Goal: Task Accomplishment & Management: Manage account settings

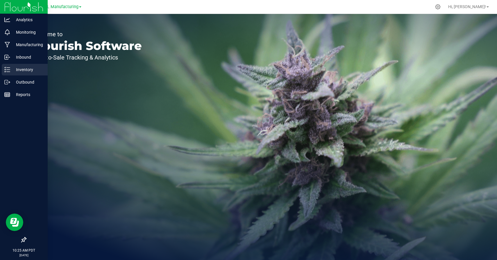
click at [7, 70] on line at bounding box center [8, 70] width 3 height 0
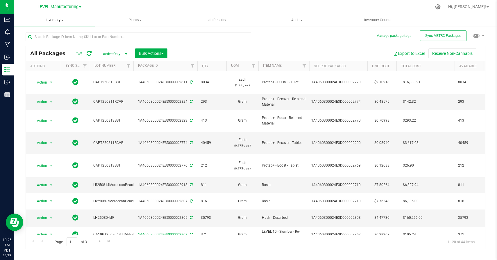
click at [55, 22] on span "Inventory" at bounding box center [54, 19] width 81 height 5
click at [43, 40] on span "All inventory" at bounding box center [33, 41] width 39 height 5
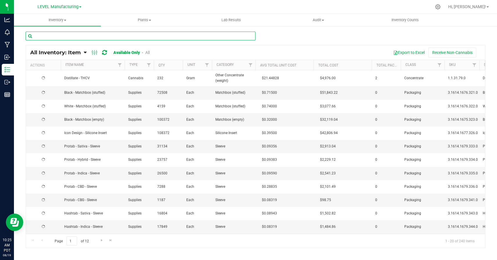
click at [100, 36] on input "text" at bounding box center [141, 36] width 230 height 9
type input "PA"
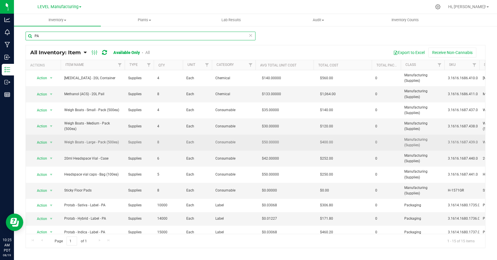
scroll to position [58, 0]
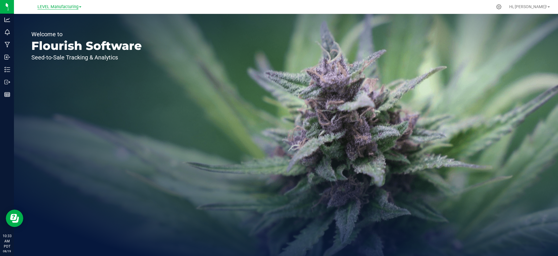
click at [65, 9] on span "LEVEL Manufacturing" at bounding box center [57, 6] width 41 height 5
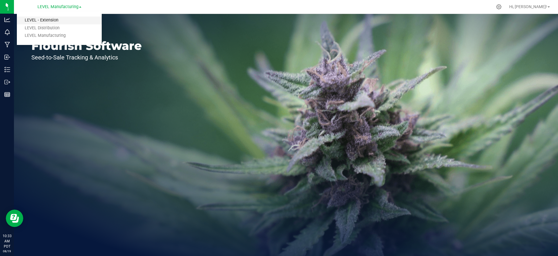
click at [58, 17] on link "LEVEL - Extension" at bounding box center [59, 21] width 85 height 8
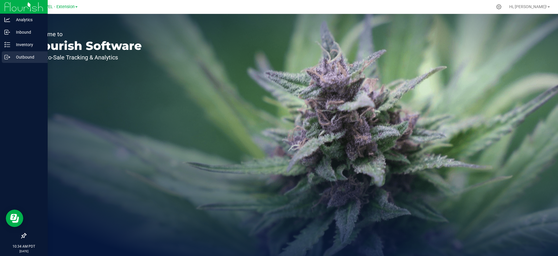
click at [11, 51] on div "Outbound" at bounding box center [25, 57] width 46 height 12
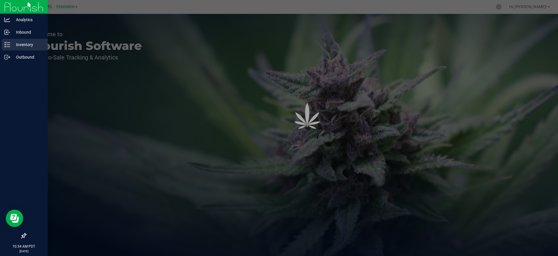
click at [13, 44] on p "Inventory" at bounding box center [27, 44] width 35 height 7
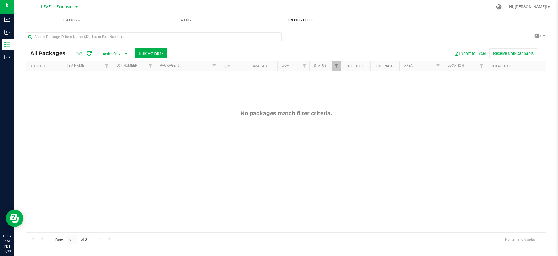
click at [291, 17] on span "Inventory Counts" at bounding box center [300, 19] width 43 height 5
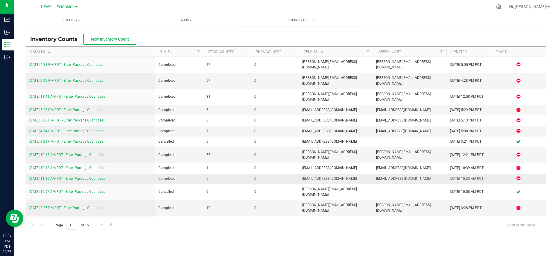
click at [100, 177] on link "8/13/25 11:29 AM PDT - Enter Package Quantities" at bounding box center [67, 179] width 76 height 4
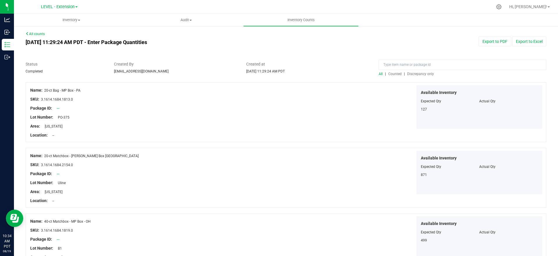
click at [395, 73] on span "Counted" at bounding box center [394, 74] width 13 height 4
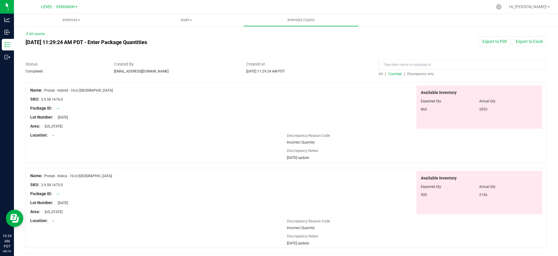
click at [424, 110] on span "860" at bounding box center [423, 109] width 6 height 4
click at [67, 116] on span "7/29/2025" at bounding box center [61, 118] width 13 height 4
click at [484, 110] on span "2053" at bounding box center [483, 109] width 8 height 4
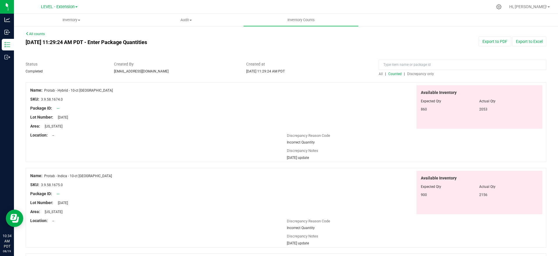
click at [484, 110] on span "2053" at bounding box center [483, 109] width 8 height 4
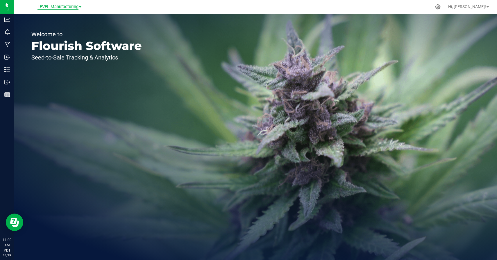
click at [61, 7] on span "LEVEL Manufacturing" at bounding box center [57, 6] width 41 height 5
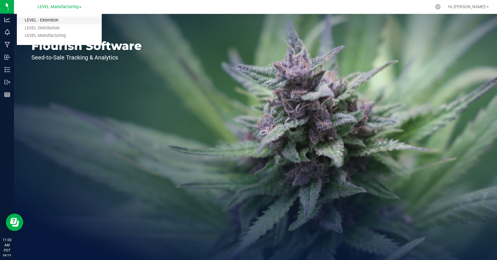
click at [51, 21] on link "LEVEL - Extension" at bounding box center [59, 21] width 85 height 8
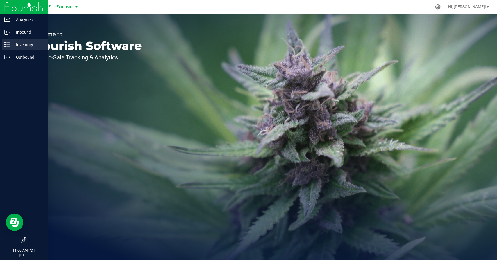
click at [7, 42] on icon at bounding box center [7, 45] width 6 height 6
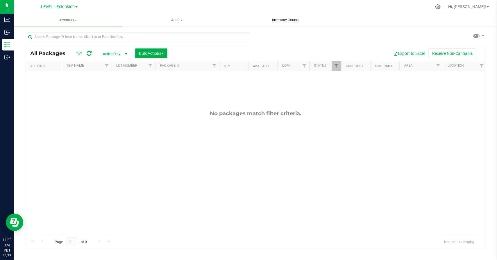
click at [294, 22] on span "Inventory Counts" at bounding box center [285, 19] width 43 height 5
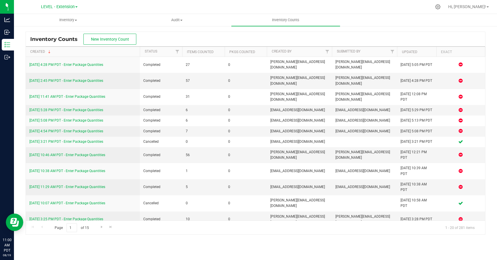
click at [205, 34] on div "Inventory Counts New Inventory Count" at bounding box center [255, 39] width 459 height 15
click at [197, 44] on div "Inventory Counts New Inventory Count" at bounding box center [255, 39] width 459 height 15
click at [116, 40] on span "New Inventory Count" at bounding box center [110, 39] width 38 height 5
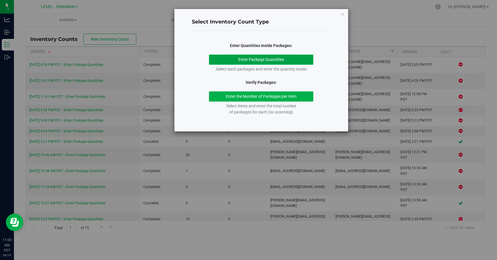
click at [274, 58] on button "Enter Package Quantities" at bounding box center [261, 60] width 104 height 10
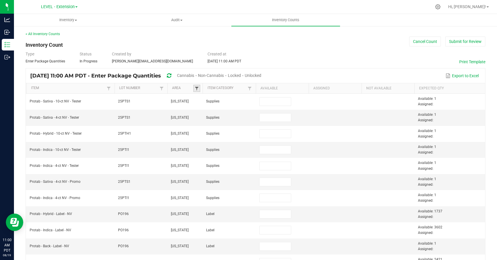
click at [197, 90] on span at bounding box center [196, 88] width 5 height 5
click at [204, 120] on li "Michigan" at bounding box center [225, 120] width 56 height 8
checkbox input "true"
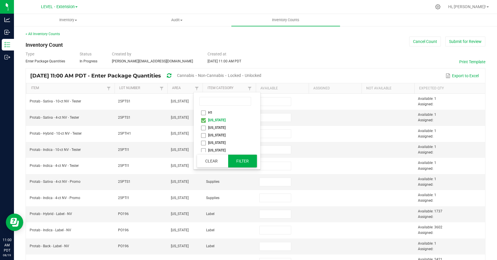
click at [240, 161] on button "Filter" at bounding box center [242, 161] width 29 height 13
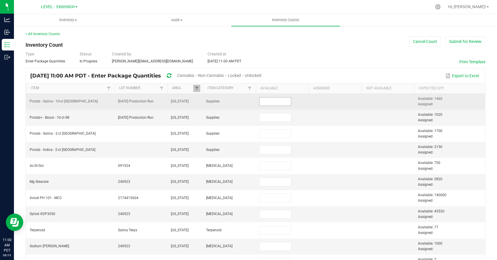
click at [276, 103] on input at bounding box center [275, 102] width 32 height 8
paste input "1460"
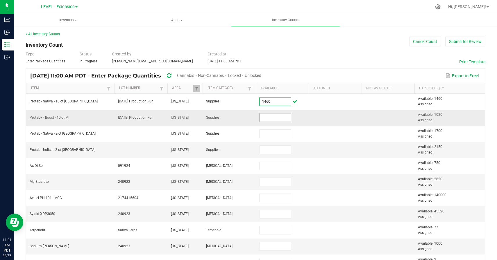
type input "1,460"
click at [271, 116] on input at bounding box center [275, 118] width 32 height 8
paste input "1024"
type input "1,024"
click at [336, 118] on td at bounding box center [334, 118] width 53 height 16
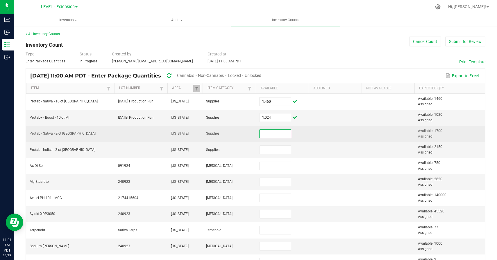
click at [279, 136] on input at bounding box center [275, 134] width 32 height 8
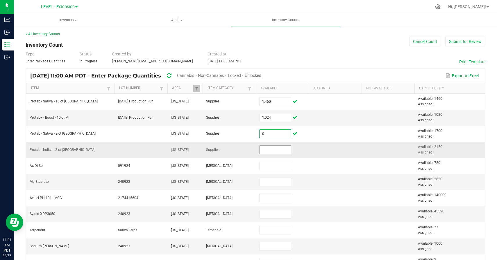
type input "0"
click at [274, 149] on input at bounding box center [275, 150] width 32 height 8
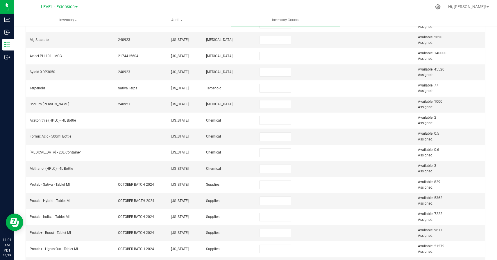
scroll to position [176, 0]
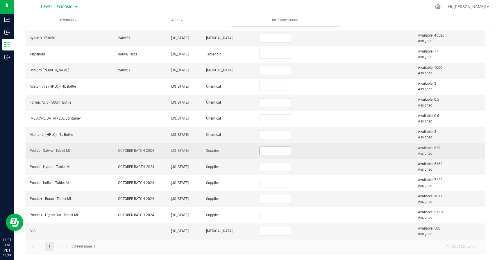
type input "2,289"
click at [271, 153] on input at bounding box center [275, 151] width 32 height 8
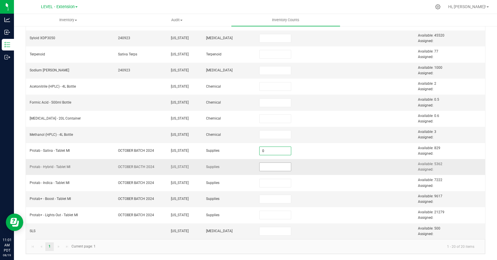
type input "0"
click at [272, 167] on input at bounding box center [275, 167] width 32 height 8
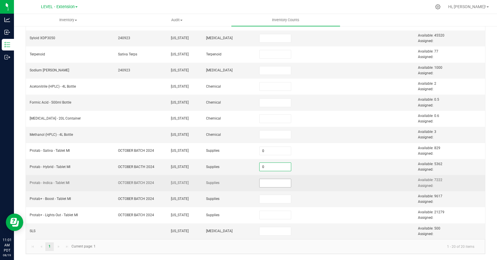
type input "0"
click at [269, 185] on input at bounding box center [275, 183] width 32 height 8
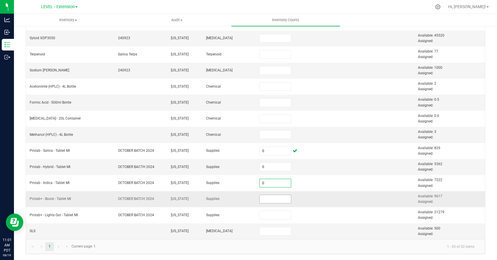
type input "0"
click at [269, 198] on input at bounding box center [275, 199] width 32 height 8
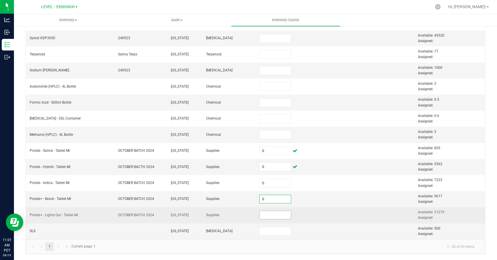
type input "0"
click at [271, 213] on input at bounding box center [275, 215] width 32 height 8
type input "0"
click at [321, 207] on td at bounding box center [334, 215] width 53 height 16
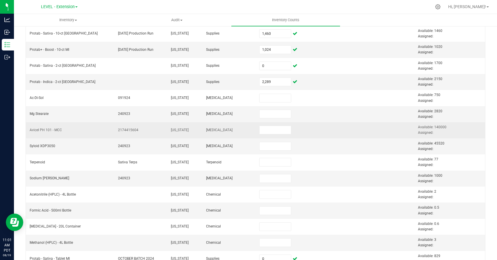
scroll to position [35, 0]
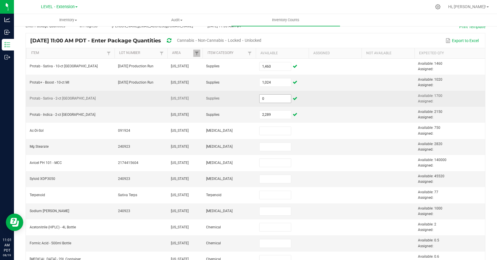
click at [276, 100] on input "0" at bounding box center [275, 99] width 32 height 8
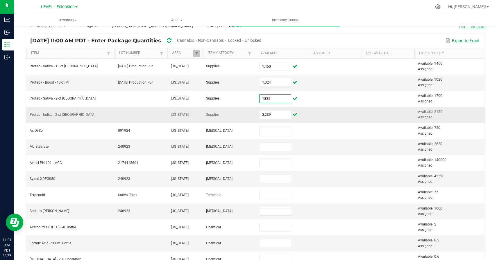
type input "1,835"
click at [348, 107] on td at bounding box center [334, 115] width 53 height 16
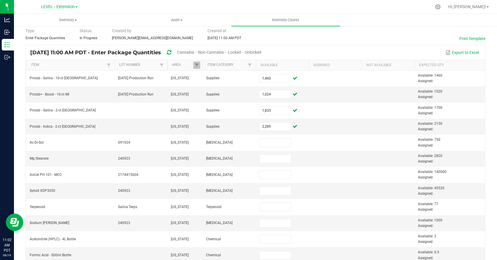
scroll to position [0, 0]
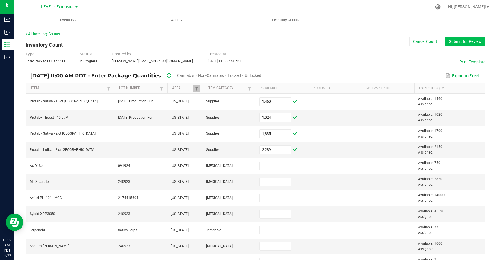
click at [456, 37] on button "Submit for Review" at bounding box center [465, 42] width 40 height 10
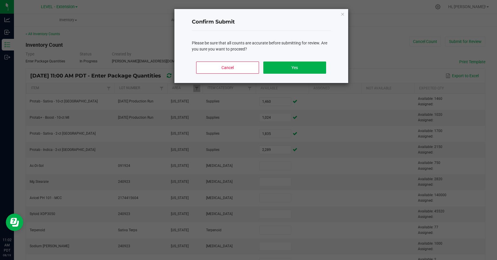
click at [298, 75] on div "Cancel Yes" at bounding box center [261, 70] width 139 height 26
click at [299, 66] on button "Yes" at bounding box center [294, 68] width 62 height 12
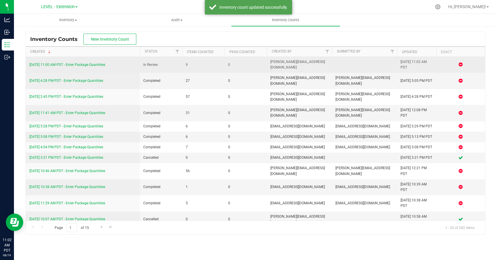
click at [79, 64] on link "8/19/25 11:00 AM PDT - Enter Package Quantities" at bounding box center [67, 65] width 76 height 4
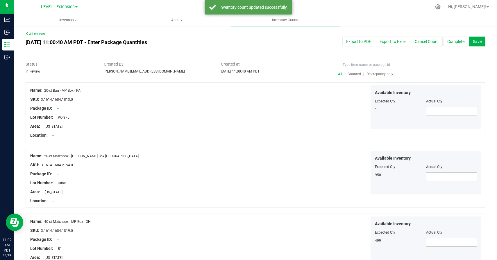
click at [369, 73] on span "Discrepancy only" at bounding box center [379, 74] width 27 height 4
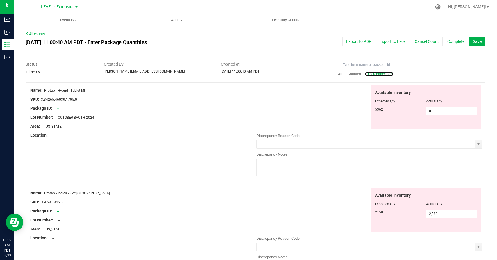
scroll to position [60, 0]
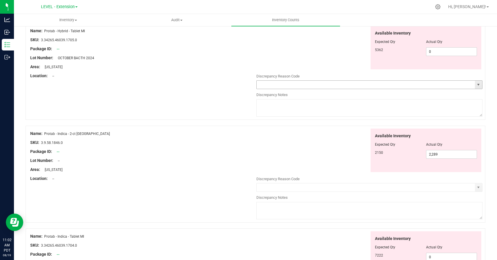
click at [477, 85] on span "select" at bounding box center [478, 84] width 5 height 5
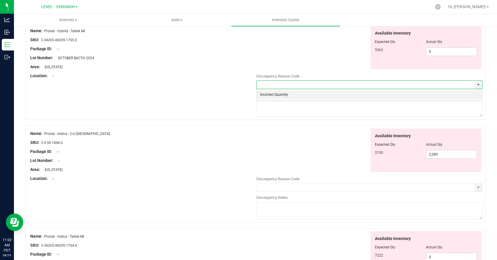
click at [395, 98] on li "Incorrect Quantity" at bounding box center [368, 95] width 225 height 9
type input "Incorrect Quantity"
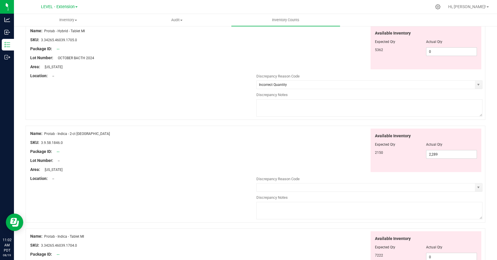
click at [391, 115] on textarea at bounding box center [369, 107] width 226 height 17
click at [276, 103] on textarea "8/15/25 update" at bounding box center [369, 107] width 226 height 17
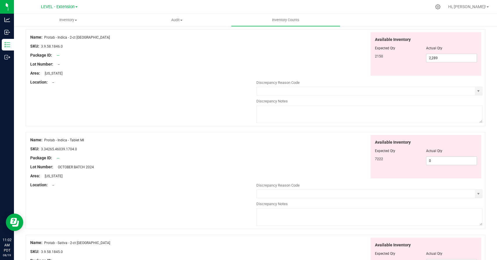
scroll to position [165, 0]
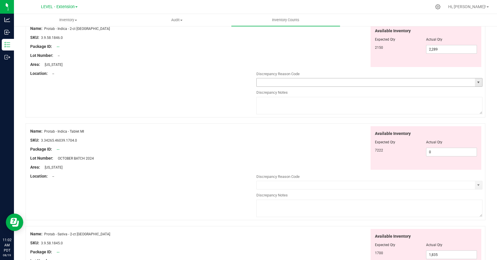
click at [477, 82] on span "select" at bounding box center [478, 82] width 5 height 5
type textarea "8/15/25 update"
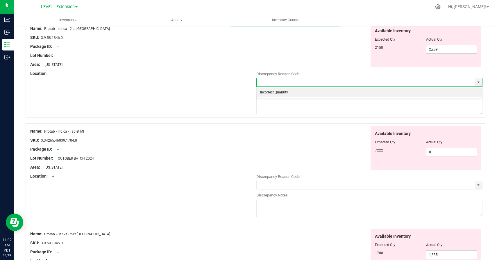
click at [315, 91] on li "Incorrect Quantity" at bounding box center [368, 92] width 225 height 9
type input "Incorrect Quantity"
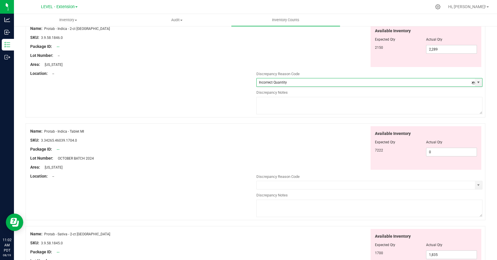
click at [315, 109] on textarea at bounding box center [369, 105] width 226 height 17
paste textarea "8/15/25 update"
type textarea "8/15/25 update"
click at [316, 161] on div "Available Inventory Expected Qty Actual Qty 7222 0 0" at bounding box center [369, 148] width 226 height 44
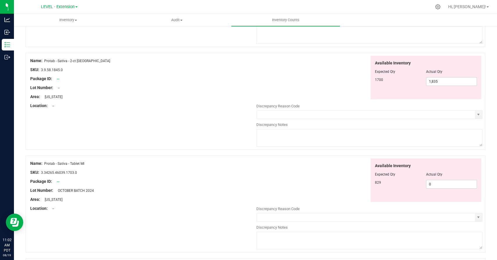
scroll to position [256, 0]
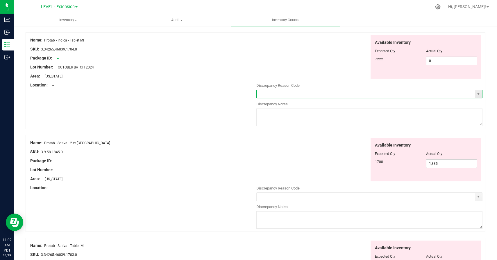
click at [477, 90] on span at bounding box center [369, 94] width 226 height 9
click at [477, 96] on span "select" at bounding box center [477, 94] width 7 height 8
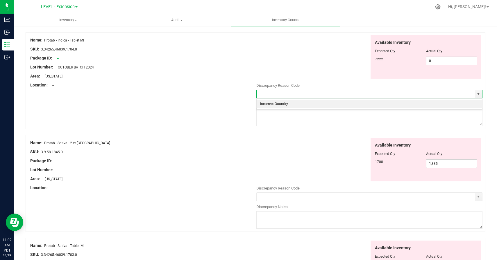
click at [465, 102] on li "Incorrect Quantity" at bounding box center [368, 104] width 225 height 9
type input "Incorrect Quantity"
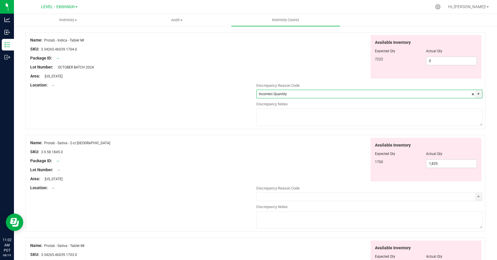
click at [455, 111] on textarea at bounding box center [369, 117] width 226 height 17
paste textarea "8/15/25 update"
type textarea "8/15/25 update"
click at [315, 53] on div "Available Inventory Expected Qty Actual Qty 7222 0 0" at bounding box center [369, 57] width 226 height 44
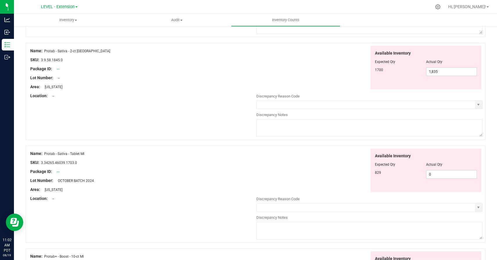
scroll to position [358, 0]
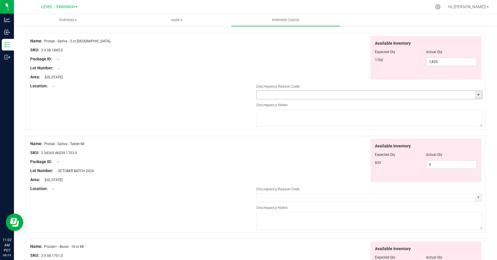
click at [478, 98] on span "select" at bounding box center [477, 95] width 7 height 8
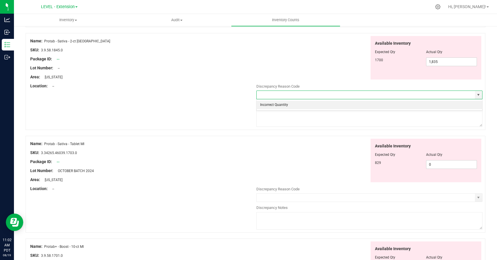
click at [461, 104] on li "Incorrect Quantity" at bounding box center [368, 105] width 225 height 9
type input "Incorrect Quantity"
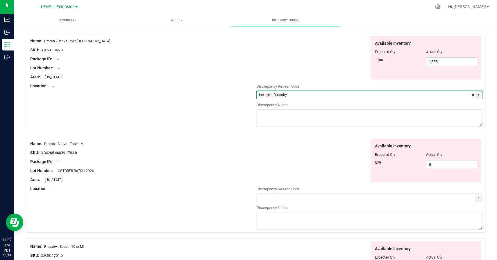
click at [452, 122] on textarea at bounding box center [369, 117] width 226 height 17
paste textarea "8/15/25 update"
type textarea "8/15/25 update"
click at [344, 139] on div "Available Inventory Expected Qty Actual Qty 829 0 0" at bounding box center [369, 161] width 226 height 44
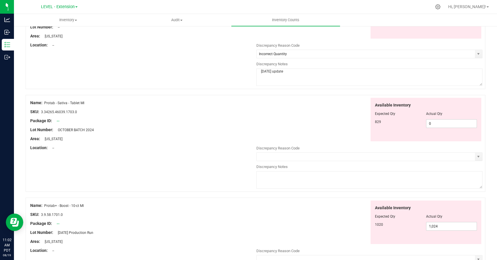
scroll to position [451, 0]
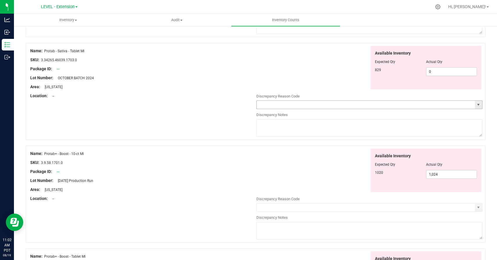
click at [475, 110] on div at bounding box center [369, 110] width 226 height 3
click at [474, 106] on span "select" at bounding box center [477, 105] width 7 height 8
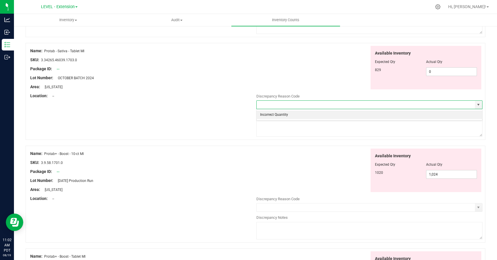
click at [452, 115] on li "Incorrect Quantity" at bounding box center [368, 115] width 225 height 9
type input "Incorrect Quantity"
click at [449, 128] on textarea at bounding box center [369, 127] width 226 height 17
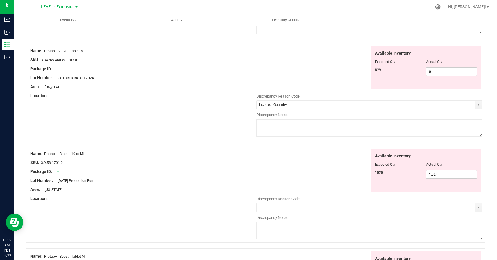
paste textarea "8/15/25 update"
type textarea "8/15/25 update"
click at [337, 156] on div "Available Inventory Expected Qty Actual Qty 1020 1,024 1024" at bounding box center [369, 171] width 226 height 44
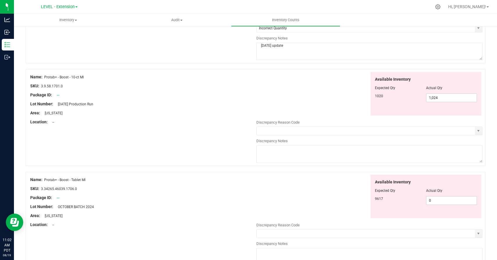
scroll to position [535, 0]
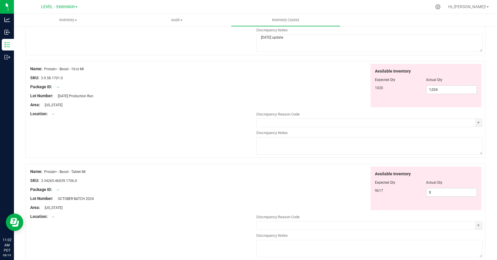
click at [483, 121] on div "Name: Protab+ - Boost - 10-ct MI SKU: 3.9.58.1701.0 Package ID: -- Lot Number: …" at bounding box center [255, 109] width 459 height 97
click at [479, 122] on span "select" at bounding box center [478, 123] width 5 height 5
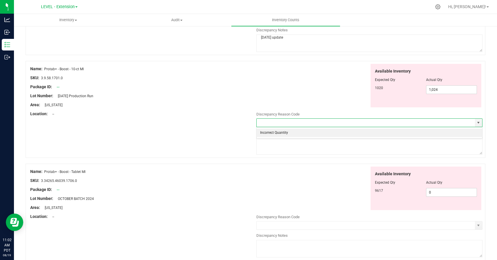
click at [443, 135] on li "Incorrect Quantity" at bounding box center [368, 133] width 225 height 9
type input "Incorrect Quantity"
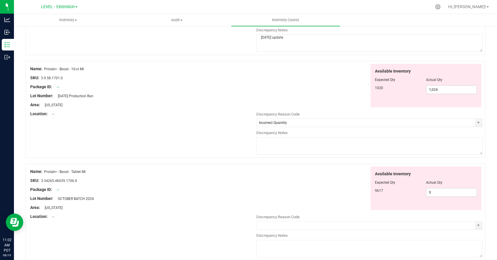
click at [420, 147] on textarea at bounding box center [369, 145] width 226 height 17
paste textarea "8/15/25 update"
type textarea "8/15/25 update"
click at [299, 104] on div "Available Inventory Expected Qty Actual Qty 1020 1,024 1024" at bounding box center [369, 86] width 226 height 44
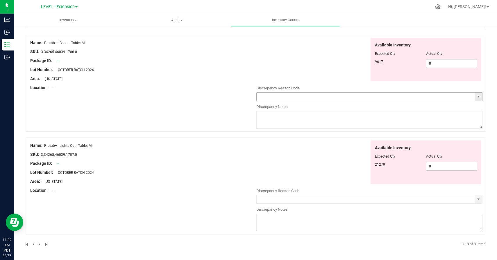
click at [478, 96] on span "select" at bounding box center [478, 96] width 5 height 5
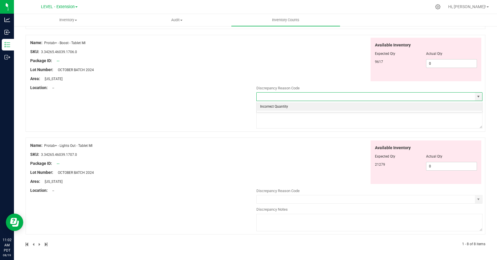
click at [285, 106] on li "Incorrect Quantity" at bounding box center [368, 107] width 225 height 9
type input "Incorrect Quantity"
click at [285, 125] on textarea at bounding box center [369, 119] width 226 height 17
paste textarea "8/15/25 update"
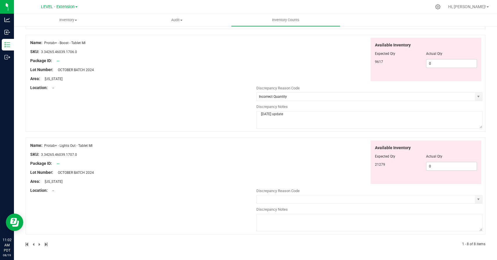
type textarea "8/15/25 update"
click at [243, 154] on div "SKU: 3.34265.46039.1707.0" at bounding box center [143, 155] width 226 height 6
click at [478, 196] on span "select" at bounding box center [477, 199] width 7 height 8
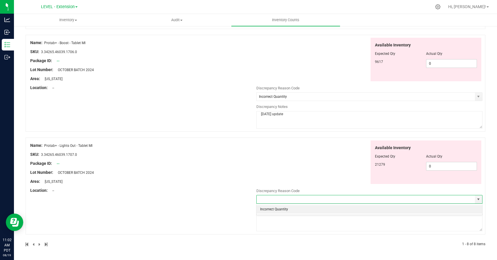
click at [267, 210] on li "Incorrect Quantity" at bounding box center [368, 209] width 225 height 9
type input "Incorrect Quantity"
click at [271, 222] on textarea at bounding box center [369, 222] width 226 height 17
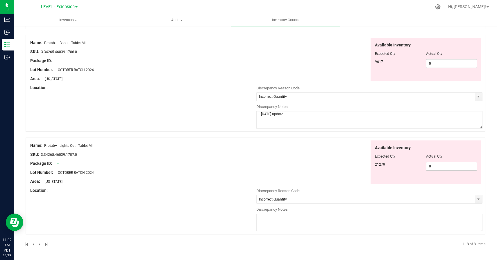
paste textarea "8/15/25 update"
type textarea "8/15/25 update"
click at [180, 217] on div "Name: Protab+ - Lights Out - Tablet MI SKU: 3.34265.46039.1707.0 Package ID: --…" at bounding box center [255, 186] width 459 height 97
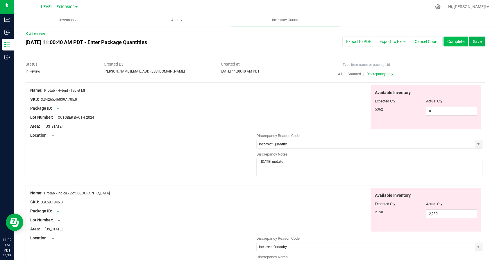
click at [455, 41] on button "Complete" at bounding box center [455, 42] width 25 height 10
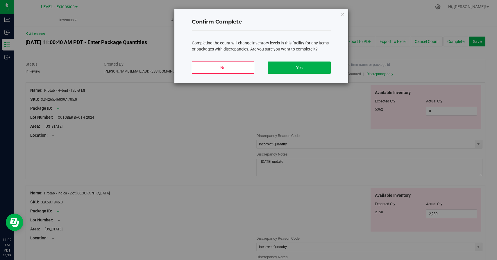
click at [286, 58] on div "No Yes" at bounding box center [261, 70] width 139 height 26
click at [287, 68] on button "Yes" at bounding box center [299, 68] width 62 height 12
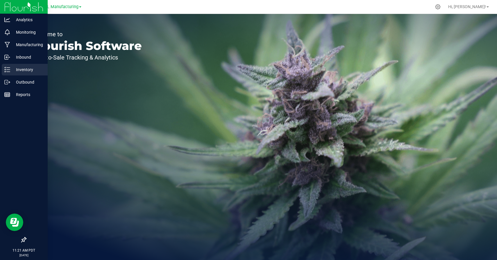
click at [12, 71] on p "Inventory" at bounding box center [27, 69] width 35 height 7
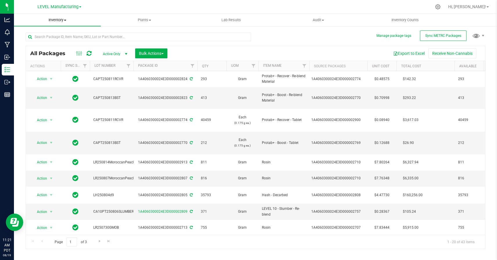
click at [62, 20] on span "Inventory" at bounding box center [57, 19] width 87 height 5
click at [46, 39] on li "All inventory" at bounding box center [57, 42] width 87 height 7
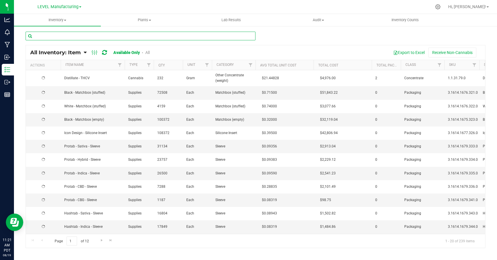
click at [111, 39] on input "text" at bounding box center [141, 36] width 230 height 9
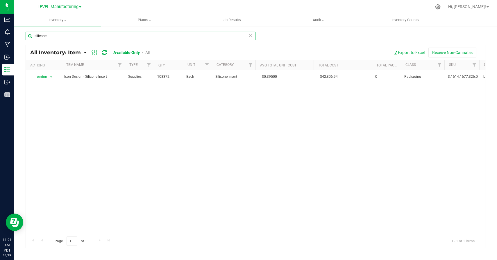
click at [66, 39] on input "silicone" at bounding box center [141, 36] width 230 height 9
type input "stuffed"
